Goal: Communication & Community: Ask a question

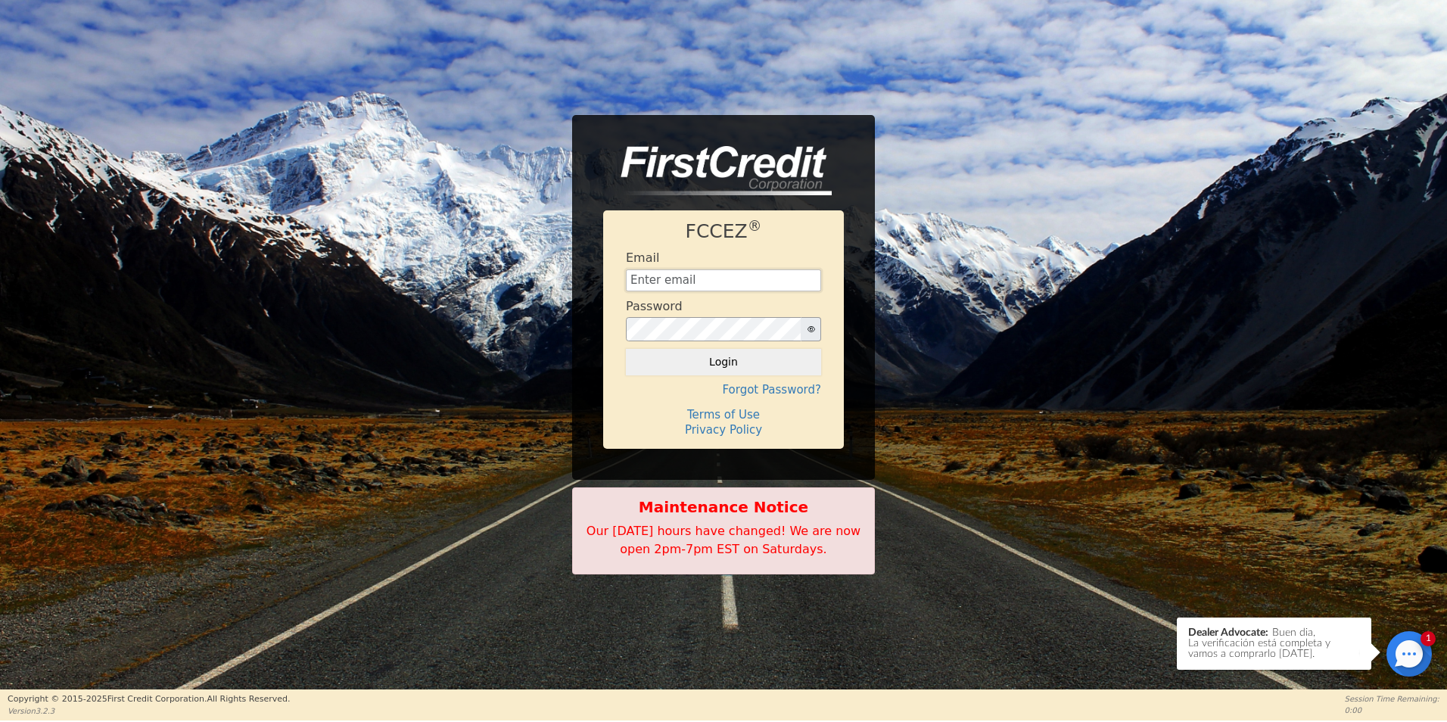
type input "[EMAIL_ADDRESS][DOMAIN_NAME]"
click at [1394, 656] on div at bounding box center [1408, 653] width 45 height 45
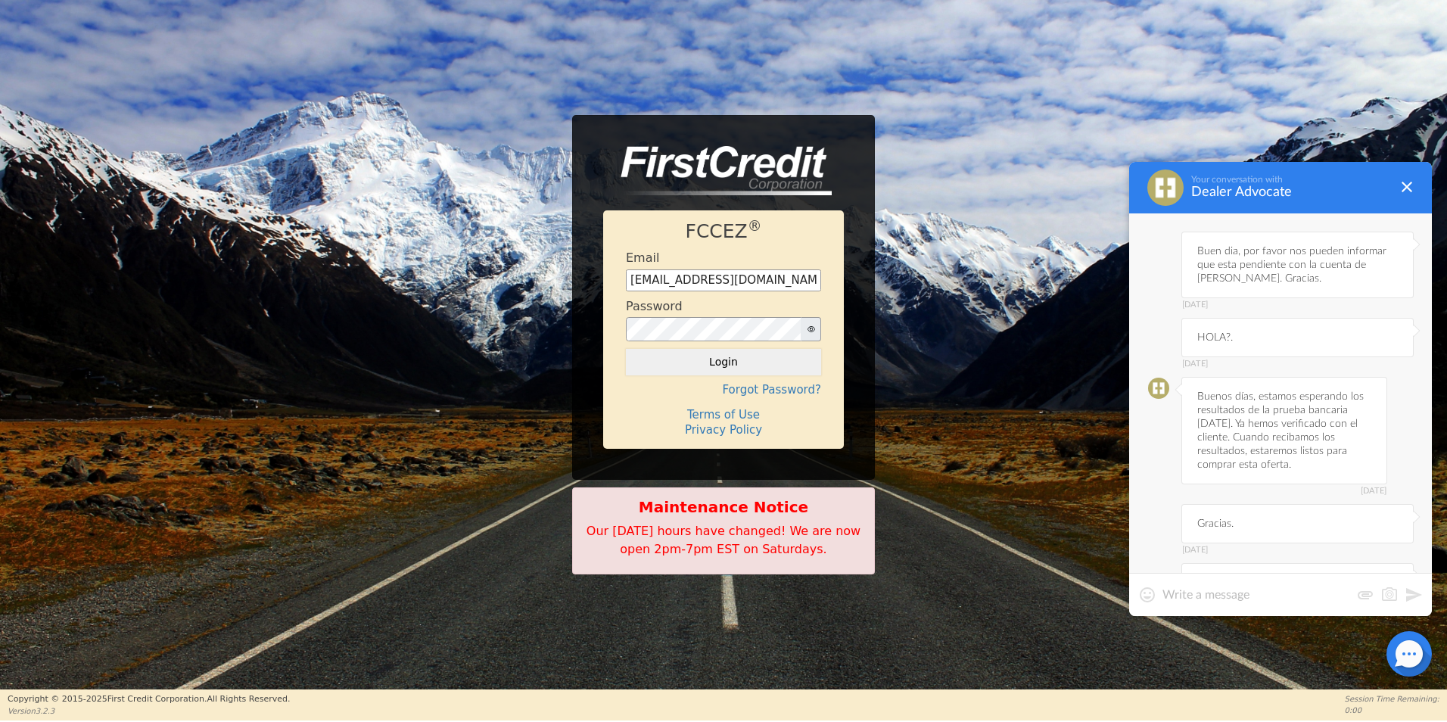
scroll to position [3789, 0]
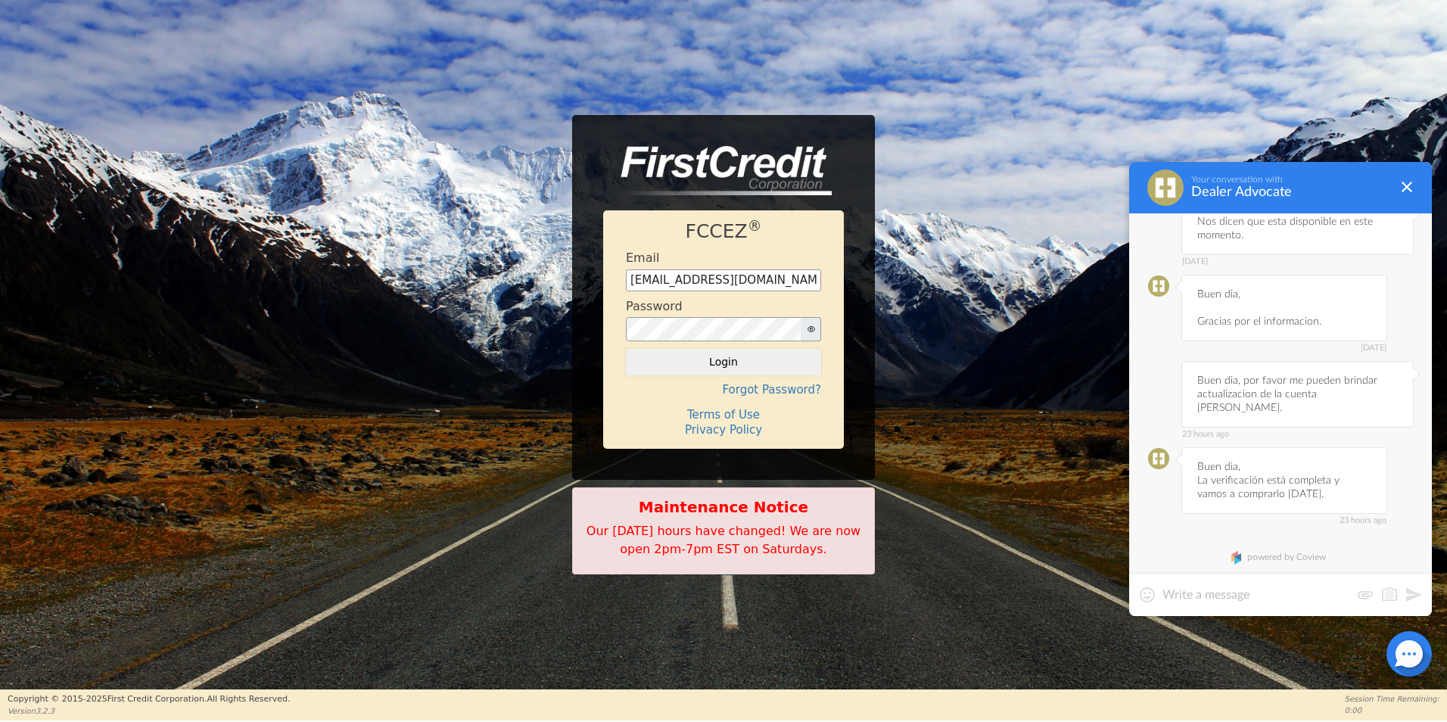
click at [1267, 591] on textarea at bounding box center [1256, 594] width 188 height 15
click at [1245, 589] on textarea at bounding box center [1256, 594] width 188 height 15
type textarea "Buen dia, Por favor me informan sobre la cuenta de [PERSON_NAME]. Gracias."
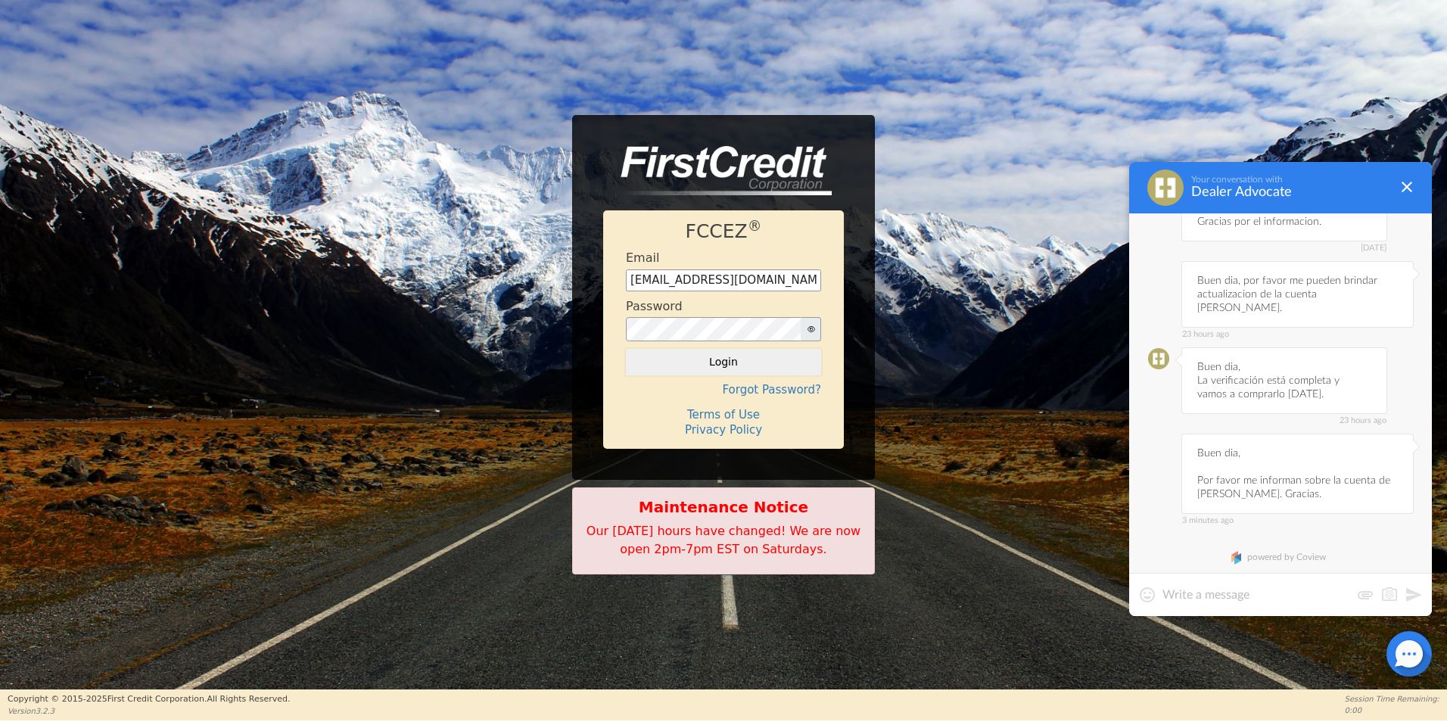
click at [1271, 603] on div at bounding box center [1280, 594] width 303 height 43
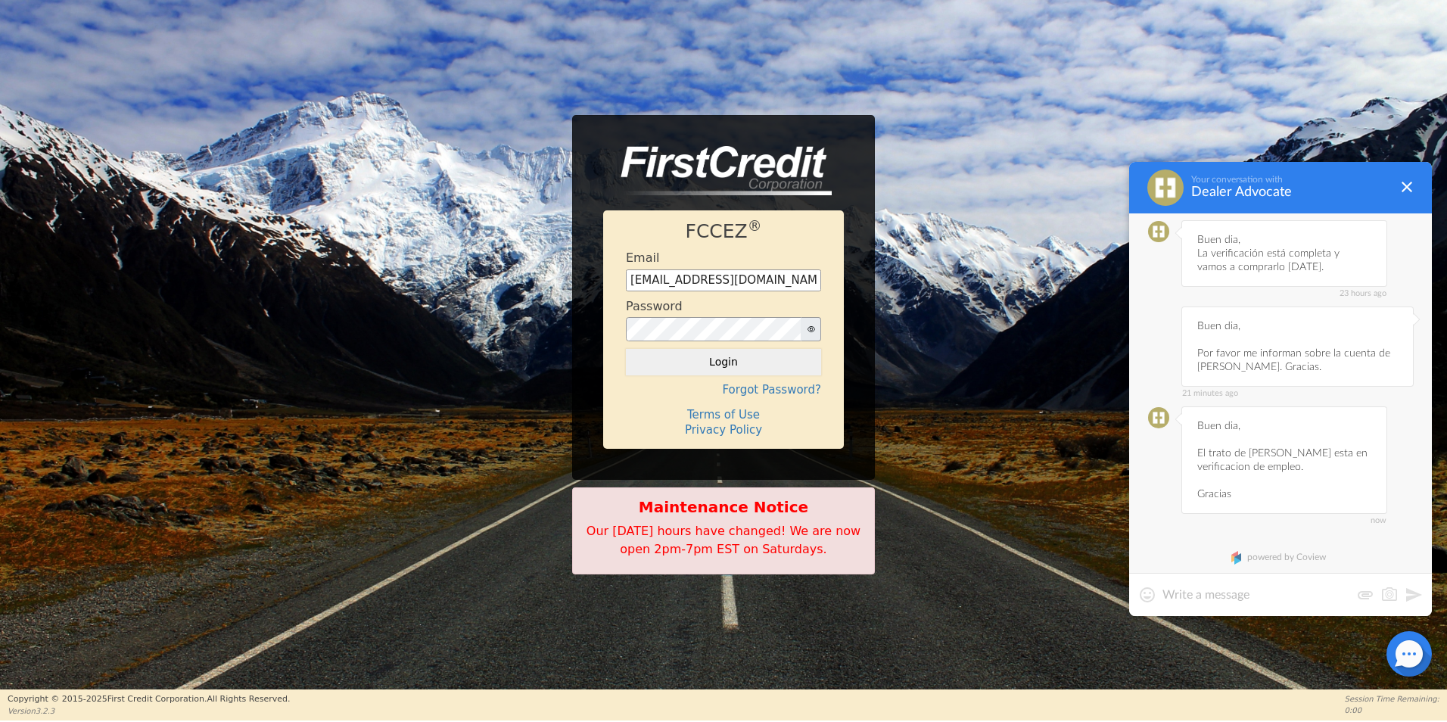
click at [1246, 600] on textarea at bounding box center [1256, 594] width 188 height 15
drag, startPoint x: 1201, startPoint y: 438, endPoint x: 1329, endPoint y: 456, distance: 129.8
click at [1329, 456] on div "now Buen dia, El trato de [PERSON_NAME] esta en verificacion de empleo. Gracias" at bounding box center [1284, 459] width 206 height 107
drag, startPoint x: 1329, startPoint y: 456, endPoint x: 1202, endPoint y: 441, distance: 127.9
click at [1203, 441] on div "now Buen dia, El trato de [PERSON_NAME] esta en verificacion de empleo. Gracias" at bounding box center [1284, 459] width 206 height 107
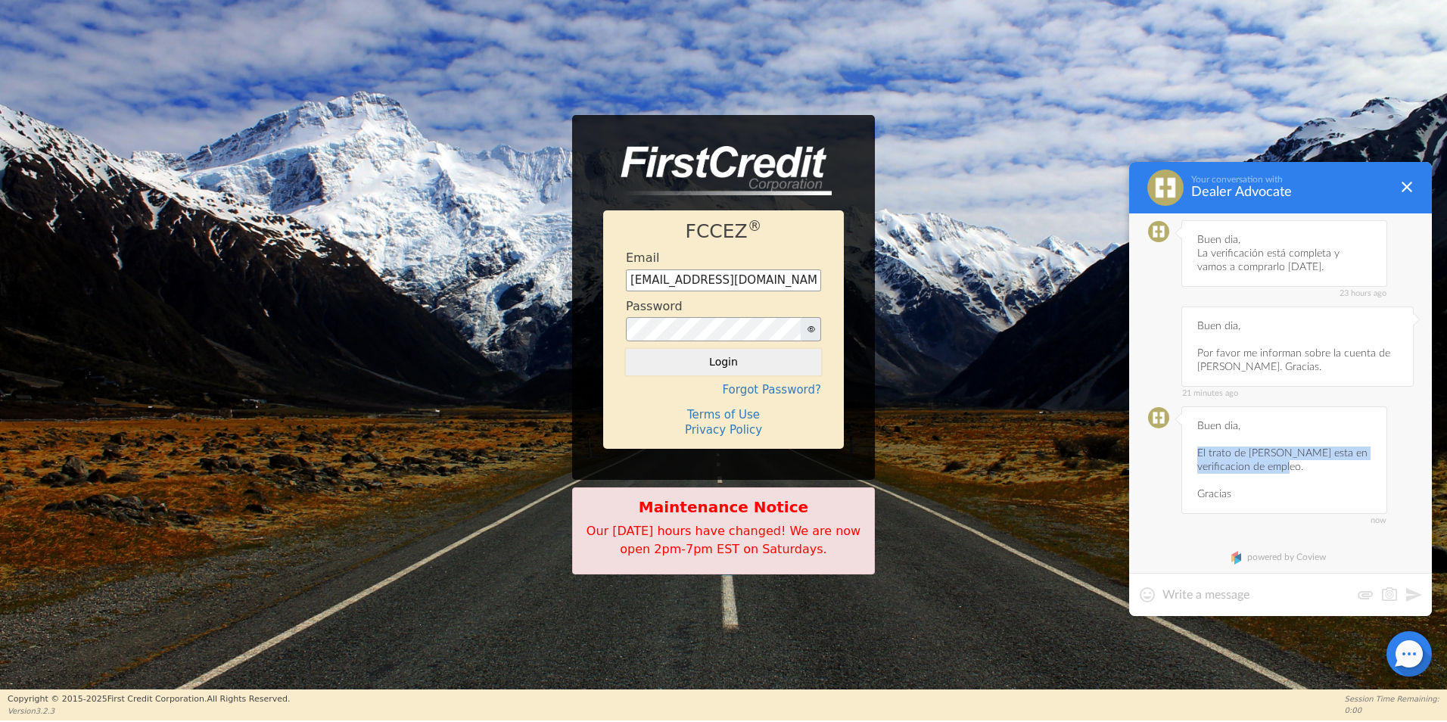
drag, startPoint x: 1197, startPoint y: 438, endPoint x: 1304, endPoint y: 450, distance: 108.1
click at [1304, 450] on div "now Buen dia, El trato de [PERSON_NAME] esta en verificacion de empleo. Gracias" at bounding box center [1284, 459] width 206 height 107
copy div "El trato de [PERSON_NAME] esta en verificacion de empleo."
